Goal: Task Accomplishment & Management: Manage account settings

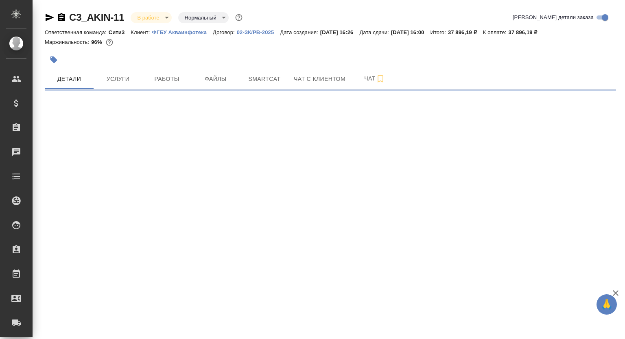
select select "RU"
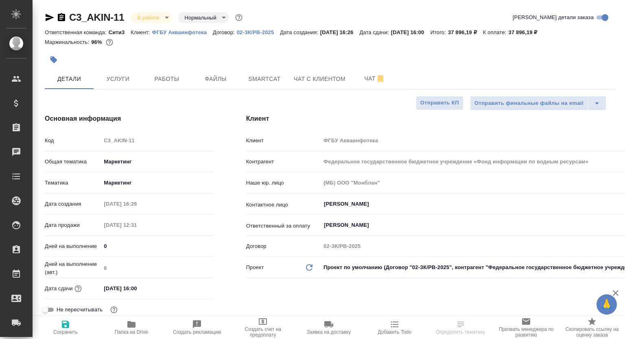
select select "RU"
type textarea "x"
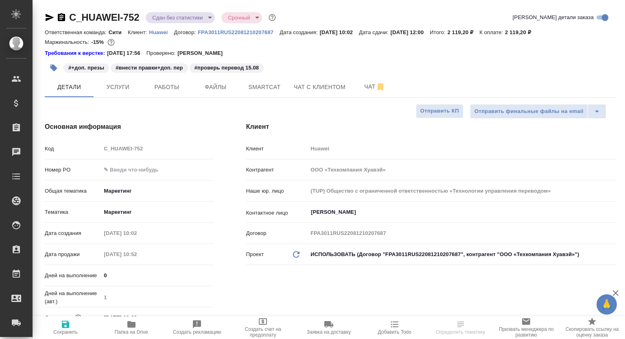
select select "RU"
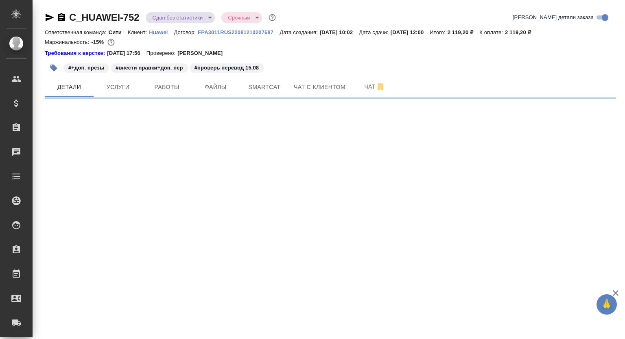
select select "RU"
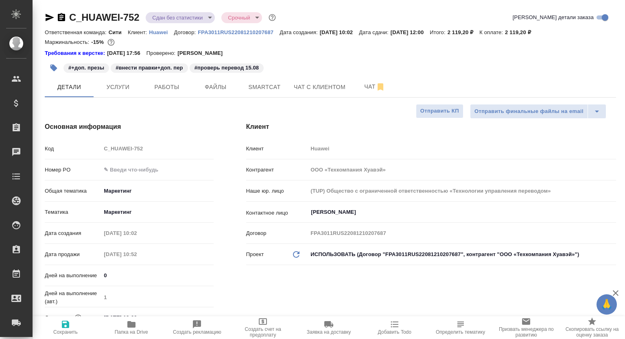
type textarea "x"
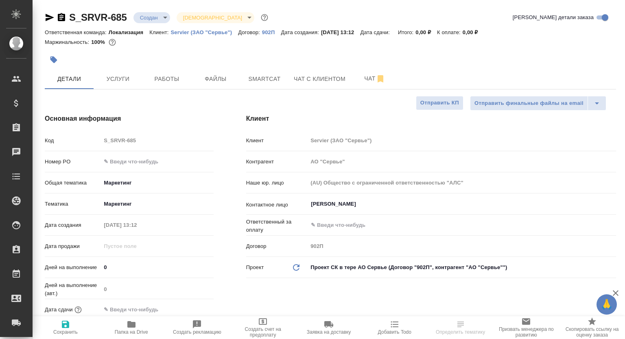
select select "RU"
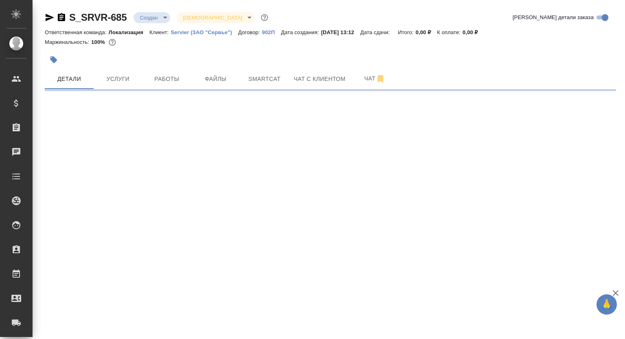
select select "RU"
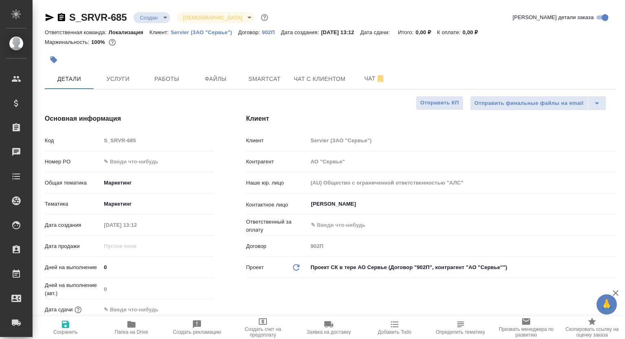
type textarea "x"
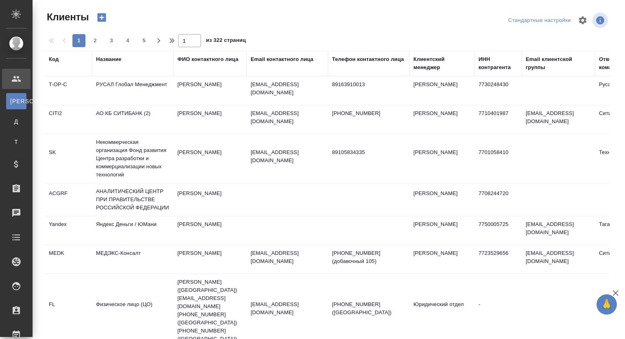
select select "RU"
